Goal: Transaction & Acquisition: Purchase product/service

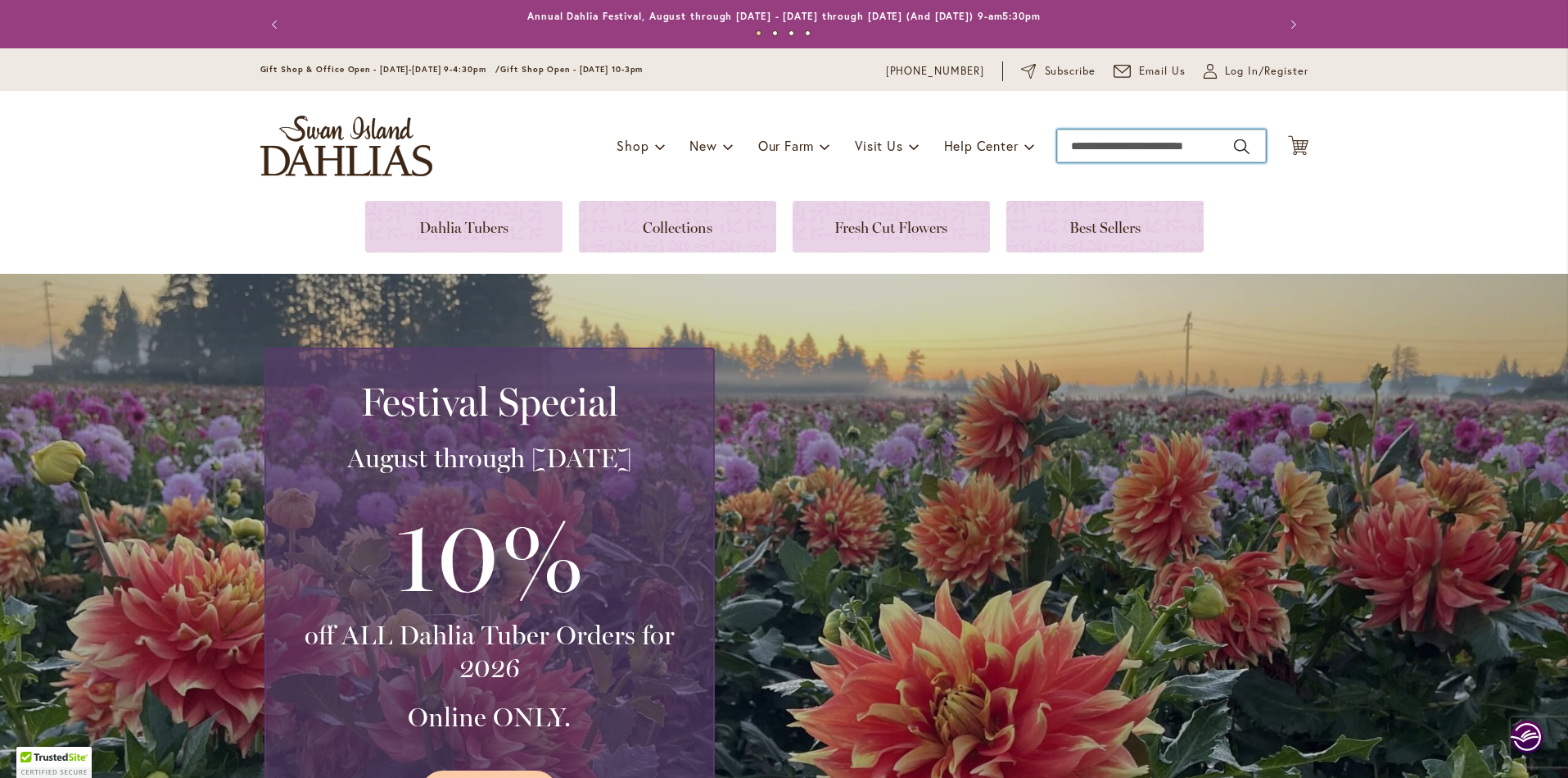
click at [1087, 146] on input "Search" at bounding box center [1161, 146] width 209 height 33
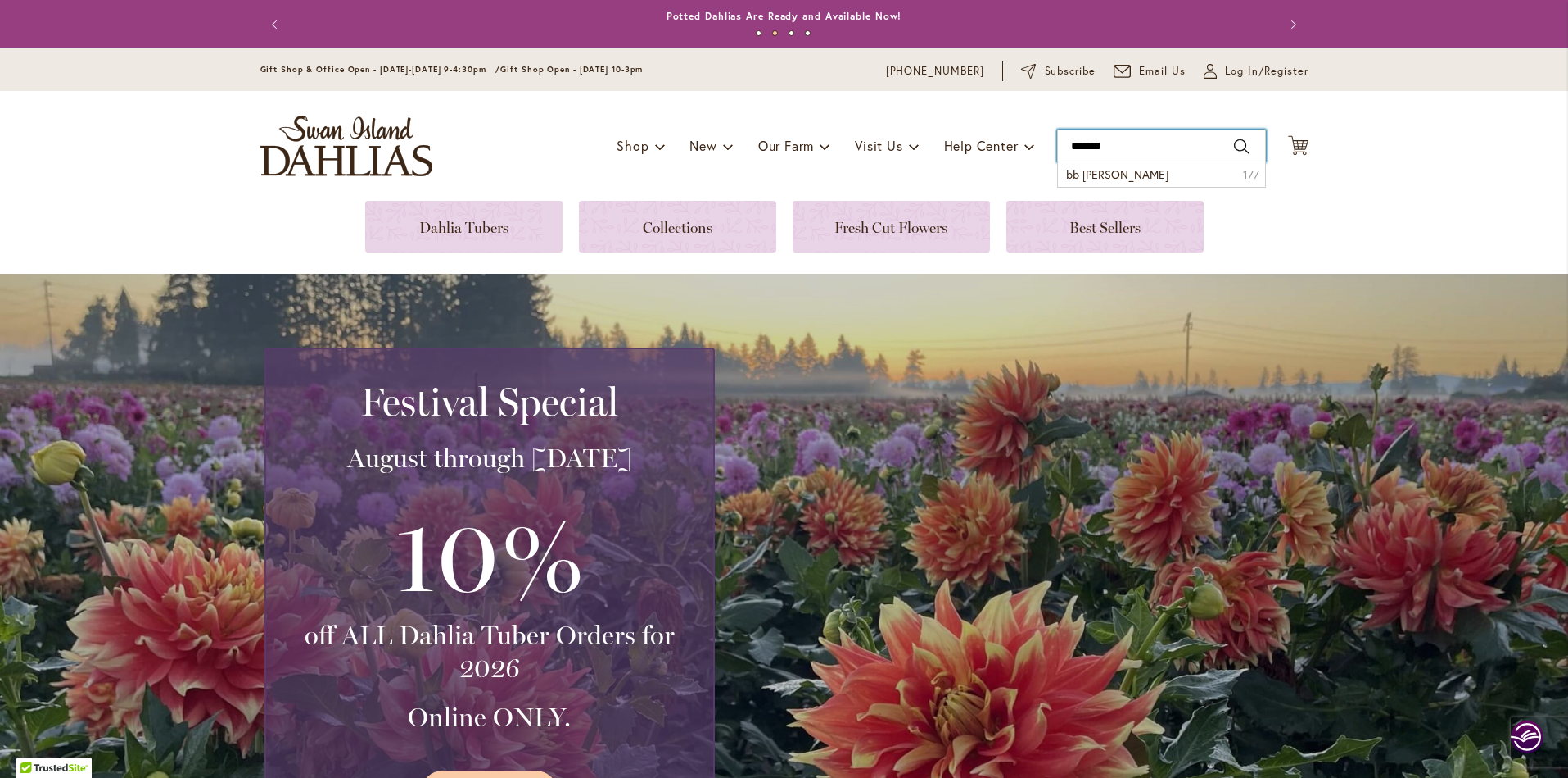
type input "*******"
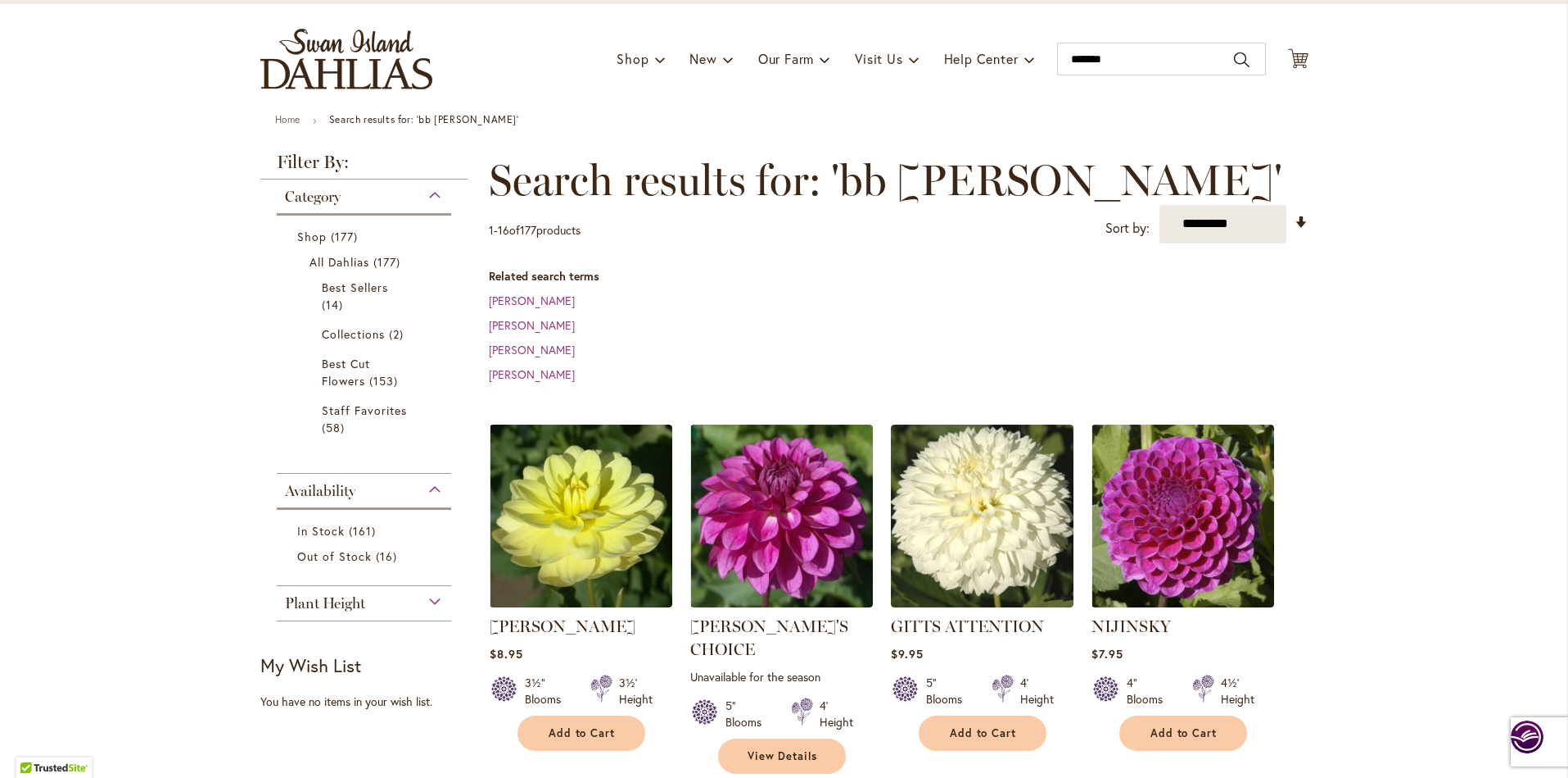
scroll to position [81, 0]
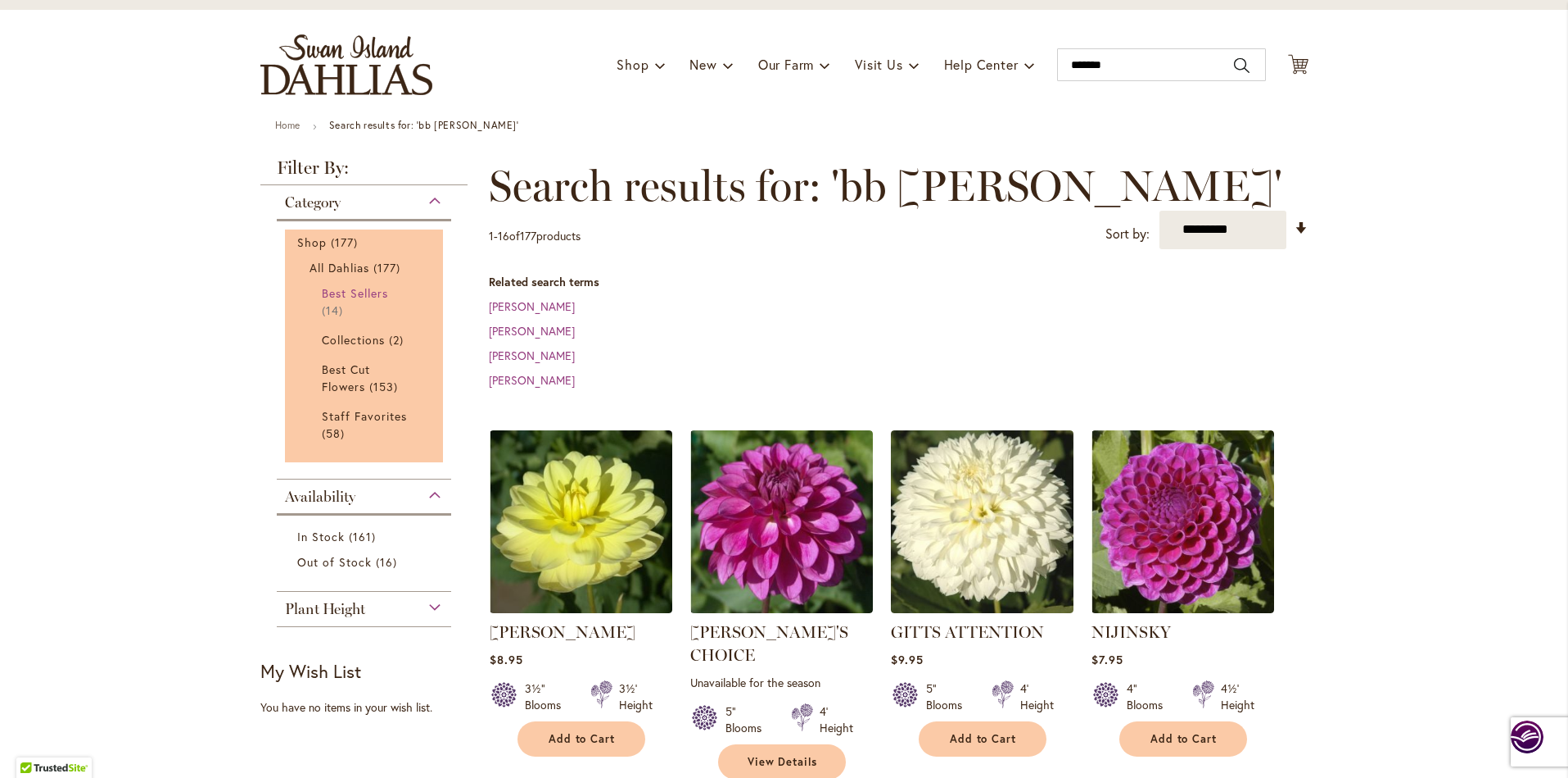
click at [351, 295] on span "Best Sellers" at bounding box center [355, 293] width 67 height 16
